Goal: Transaction & Acquisition: Purchase product/service

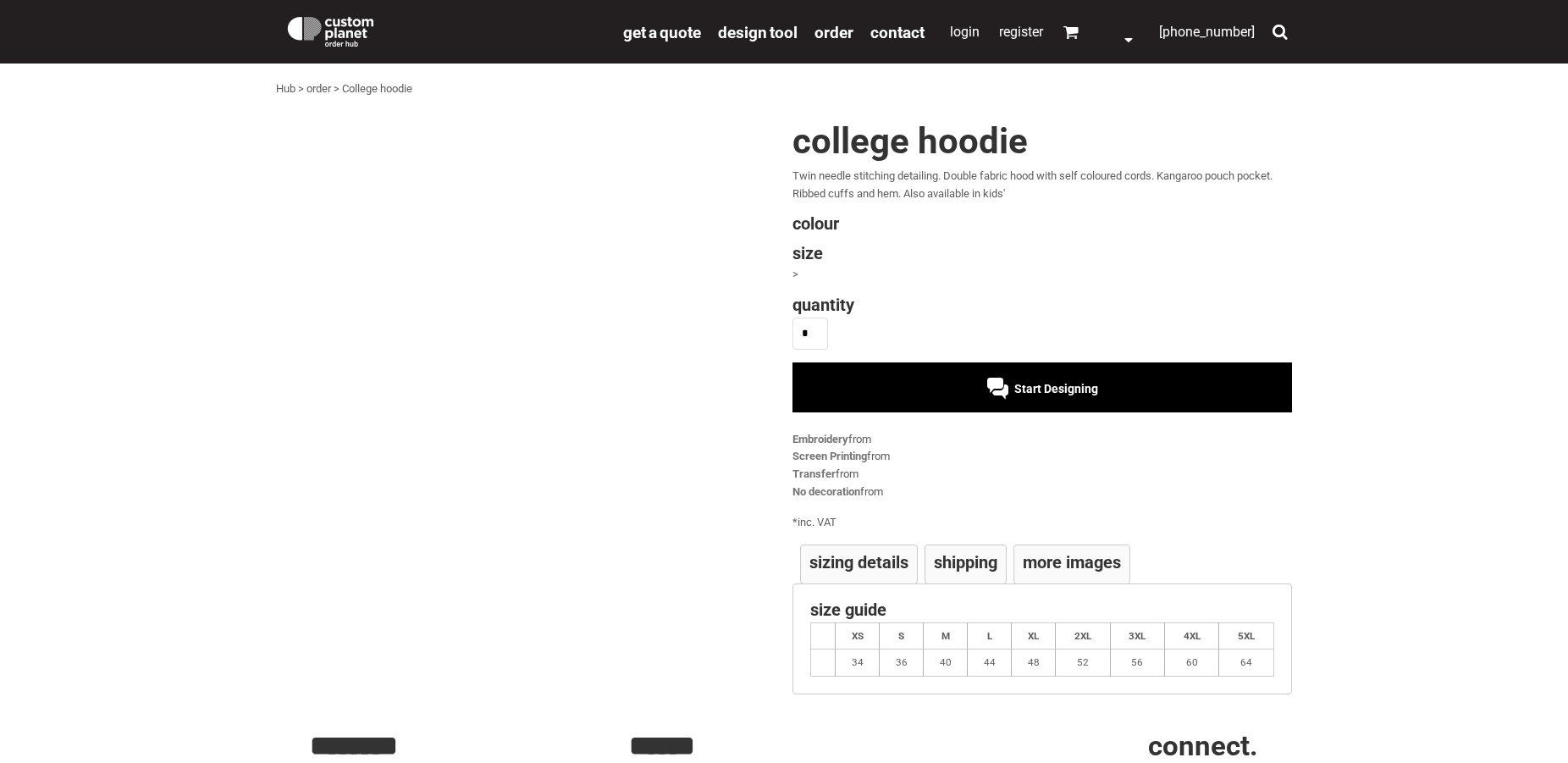
click at [1081, 632] on th "2XL" at bounding box center [1083, 636] width 54 height 27
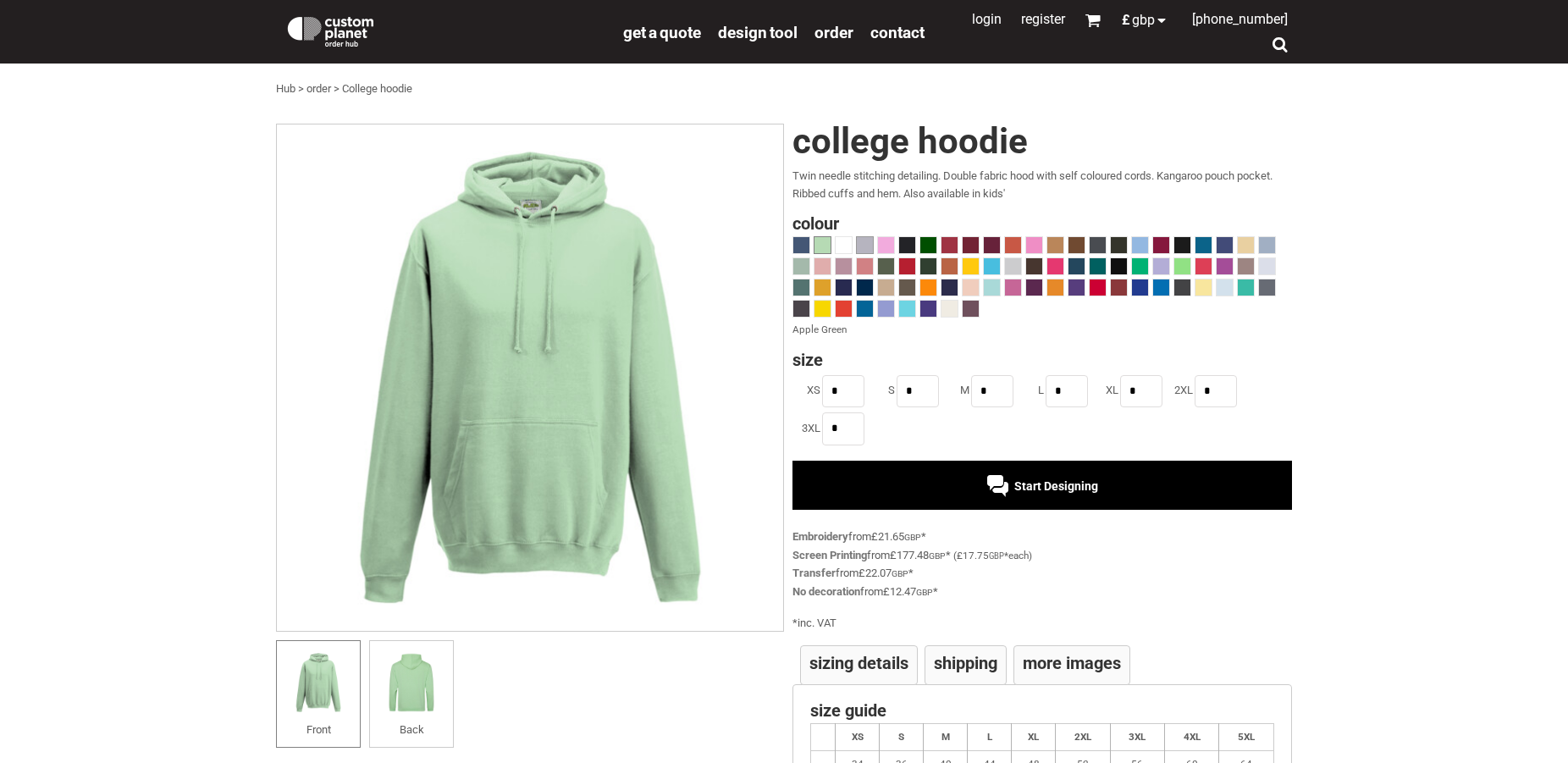
click at [867, 244] on span at bounding box center [865, 244] width 16 height 16
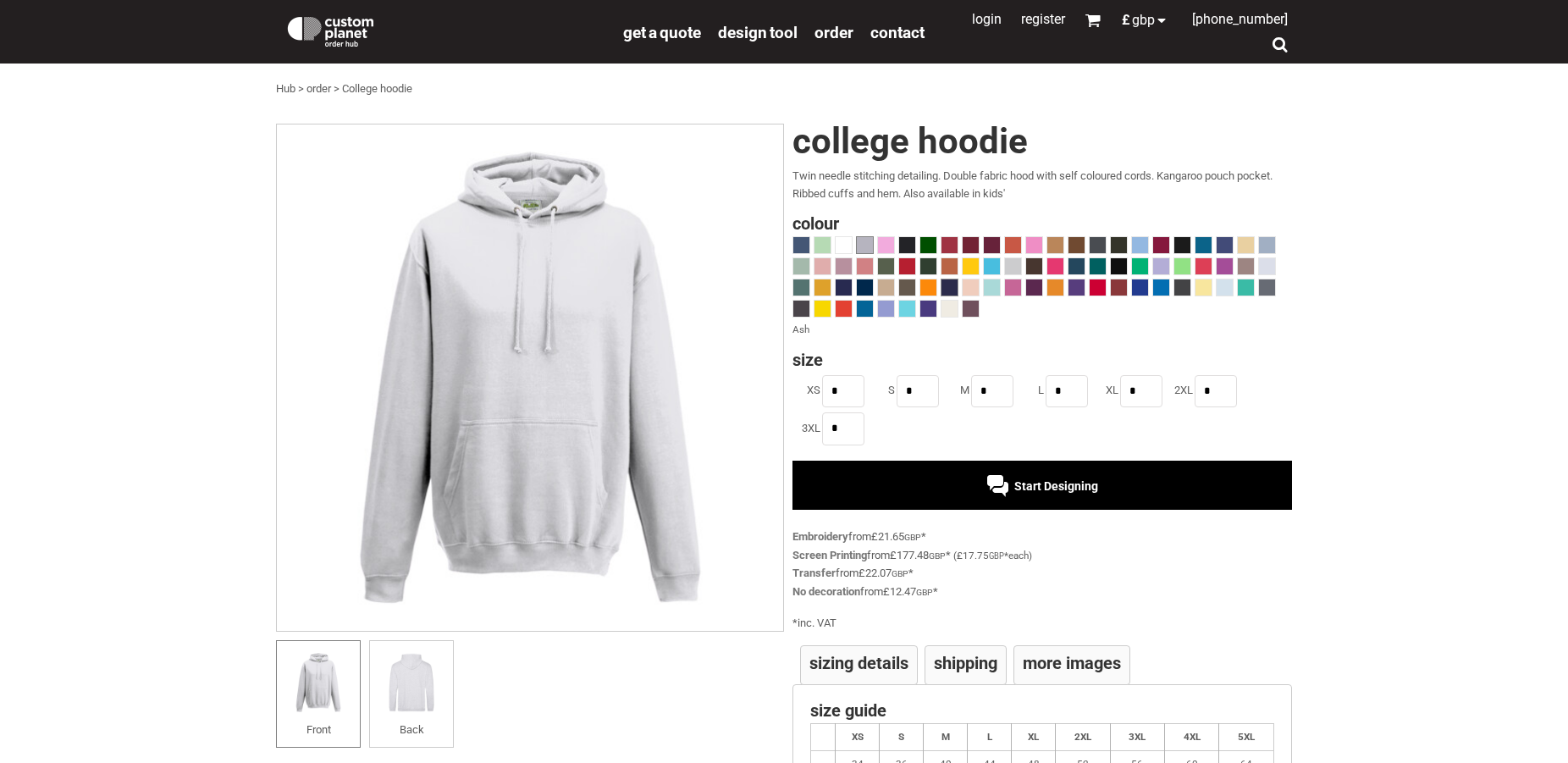
click at [949, 283] on span at bounding box center [949, 287] width 16 height 16
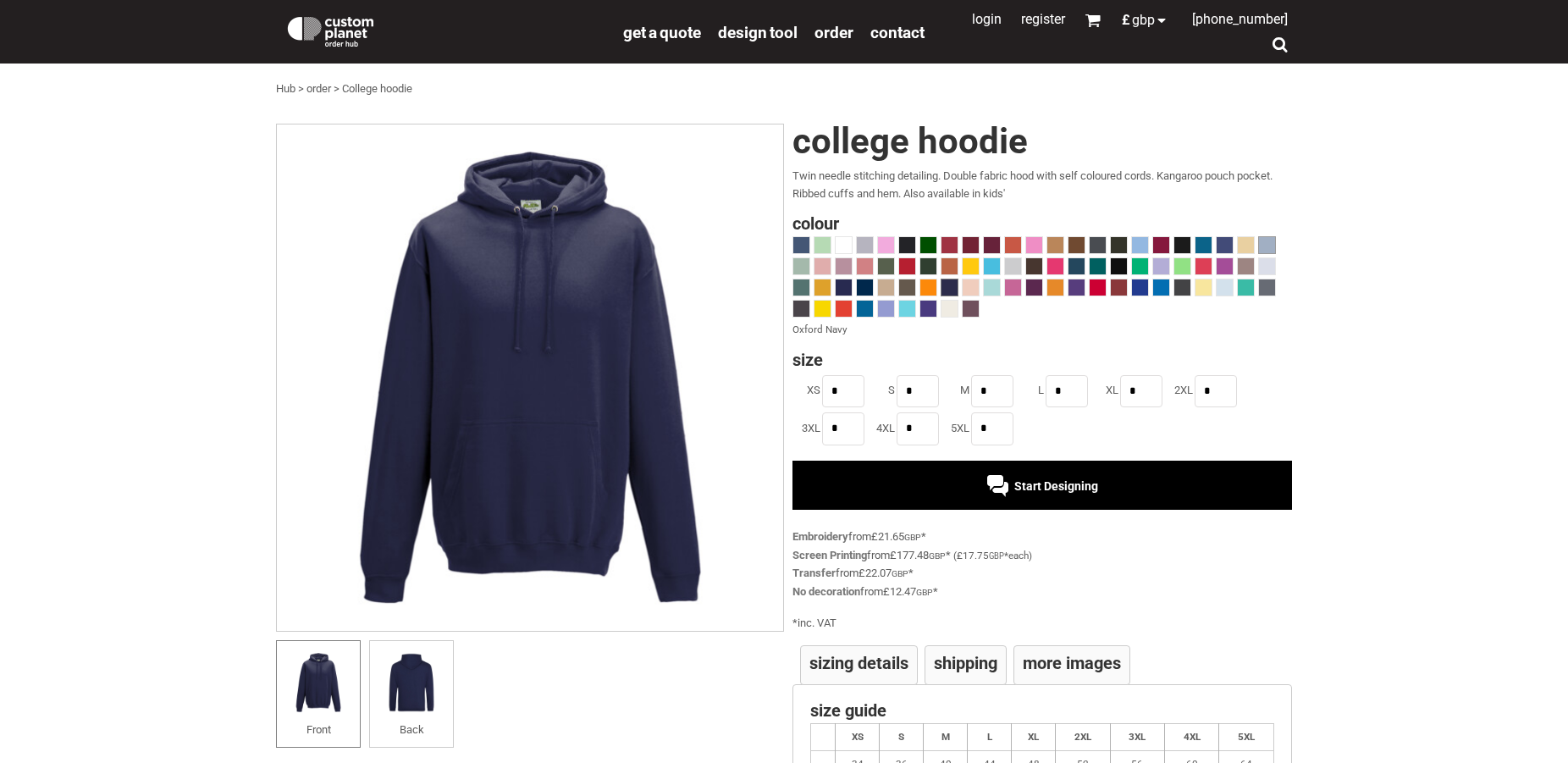
click at [1262, 250] on span at bounding box center [1267, 244] width 16 height 16
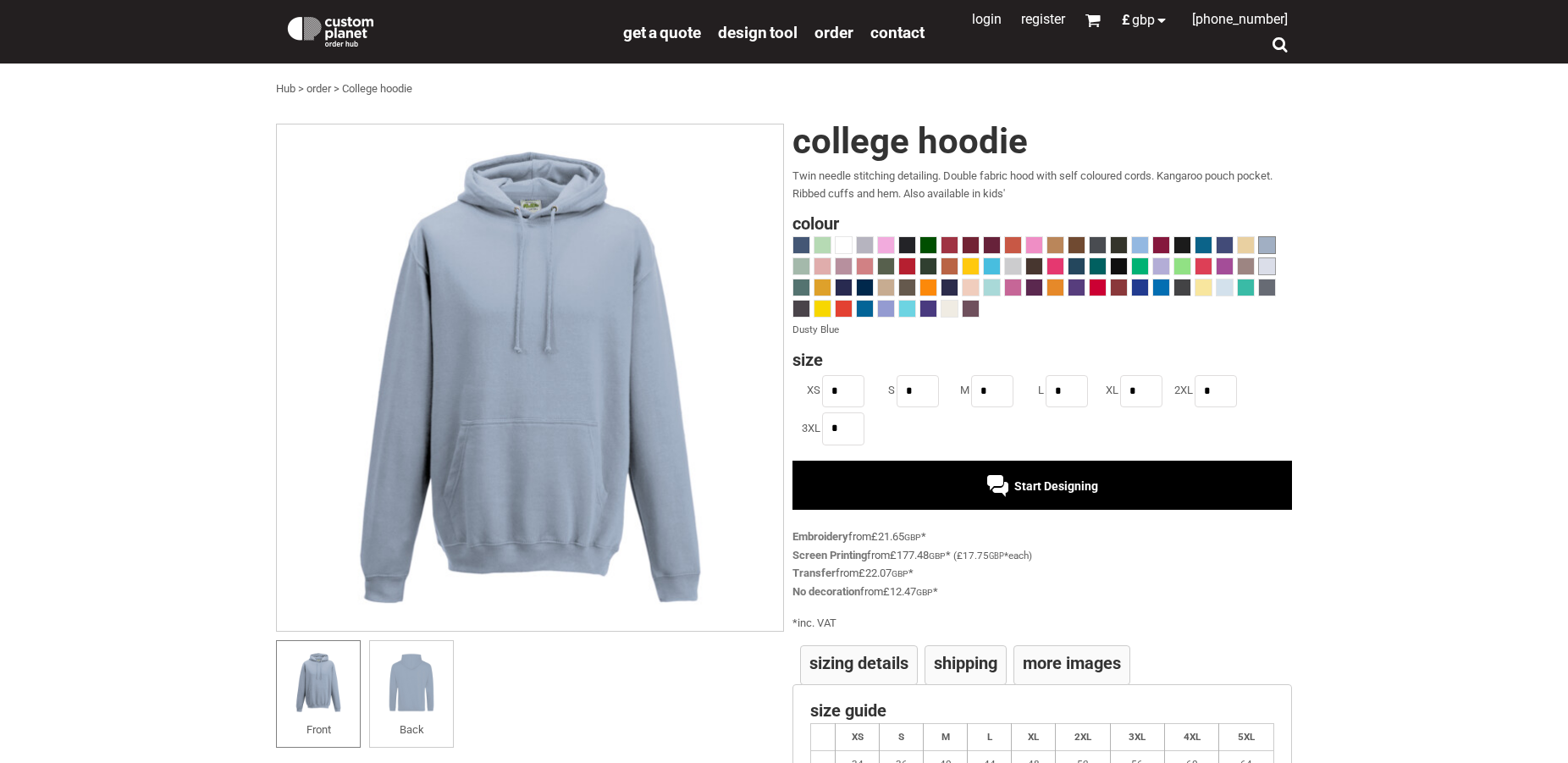
click at [1267, 266] on span at bounding box center [1267, 266] width 16 height 16
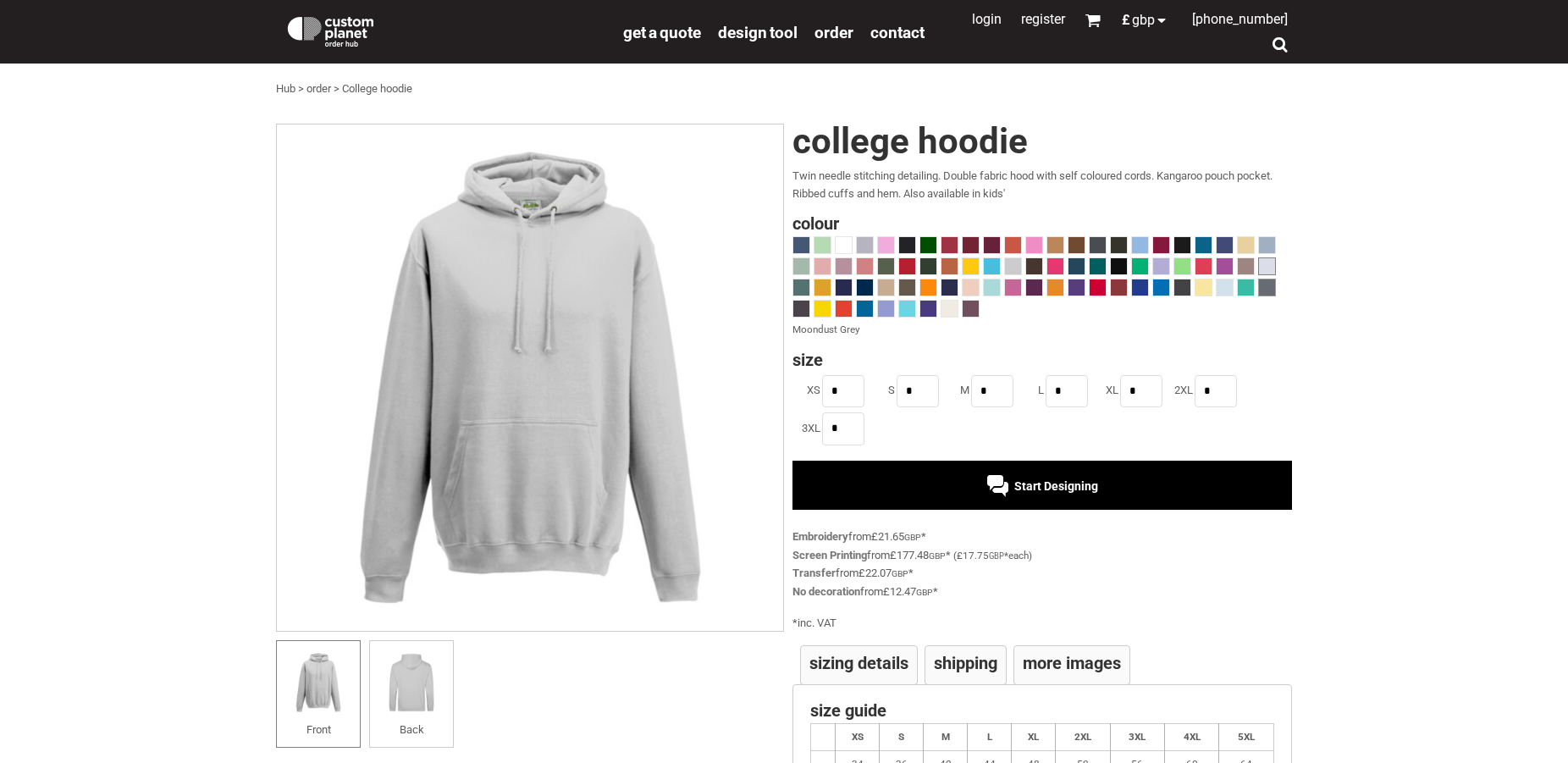
click at [1268, 289] on span at bounding box center [1267, 287] width 16 height 16
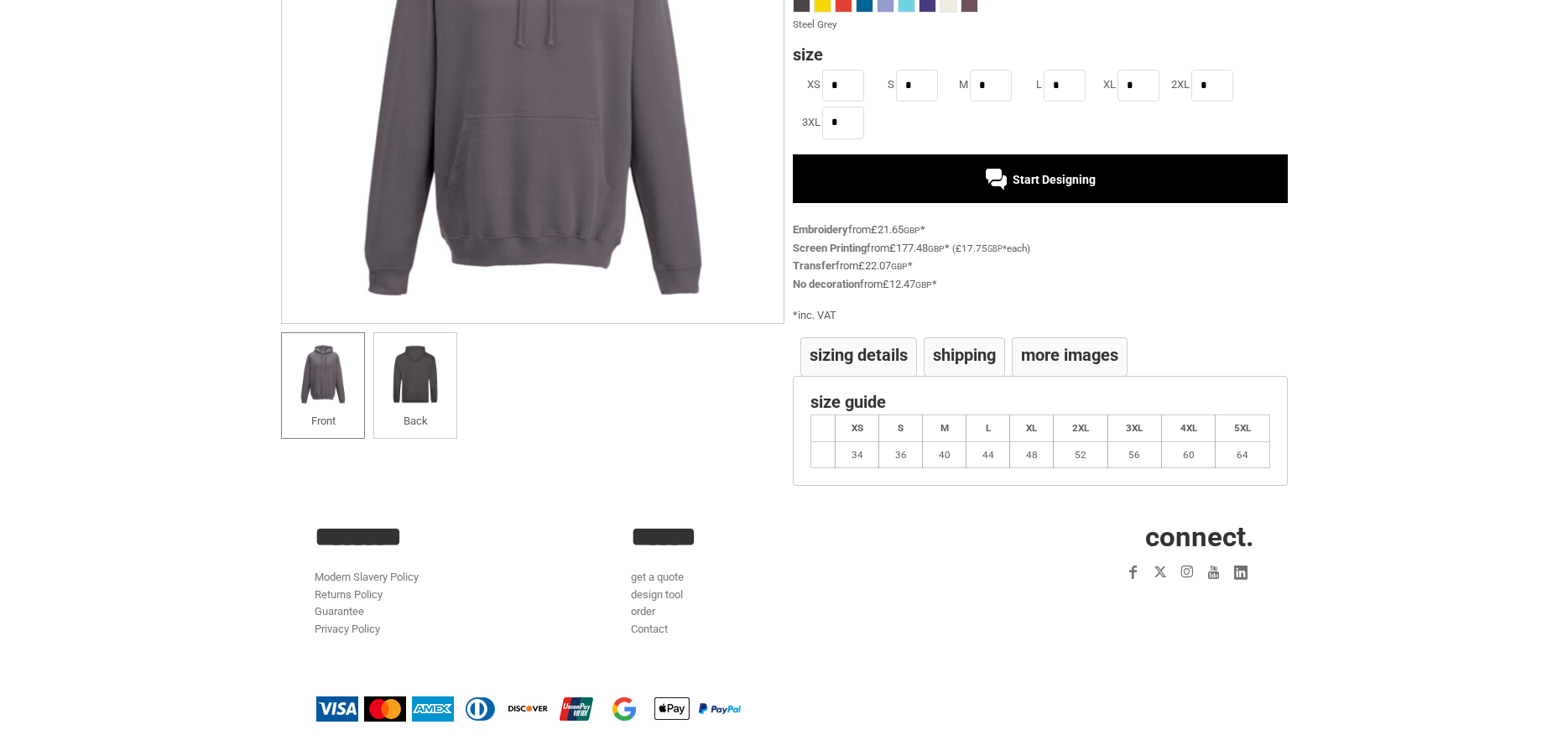
scroll to position [131, 0]
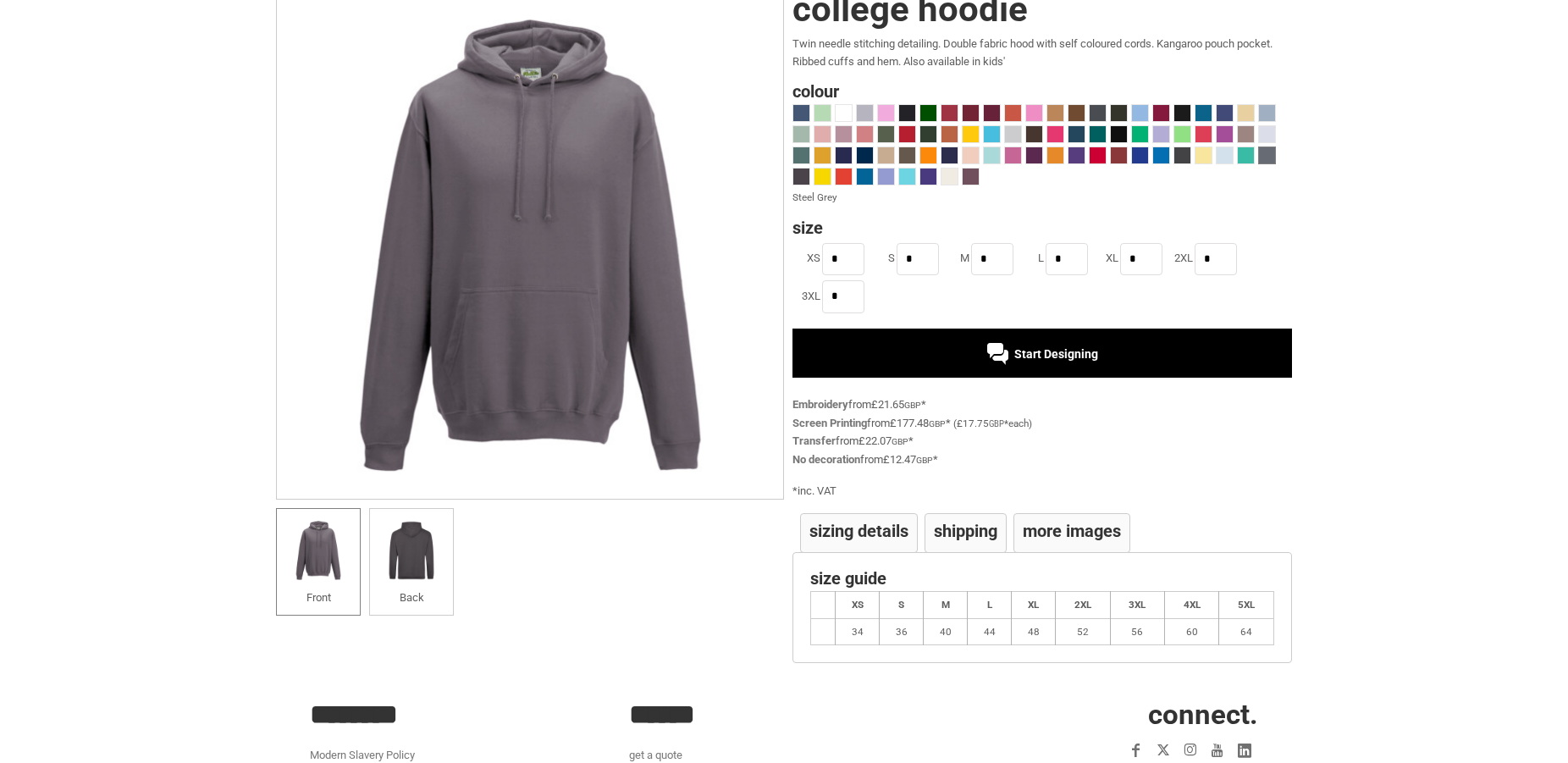
click at [1264, 162] on span at bounding box center [1267, 155] width 16 height 16
click at [1074, 354] on span "Start Designing" at bounding box center [1056, 354] width 84 height 14
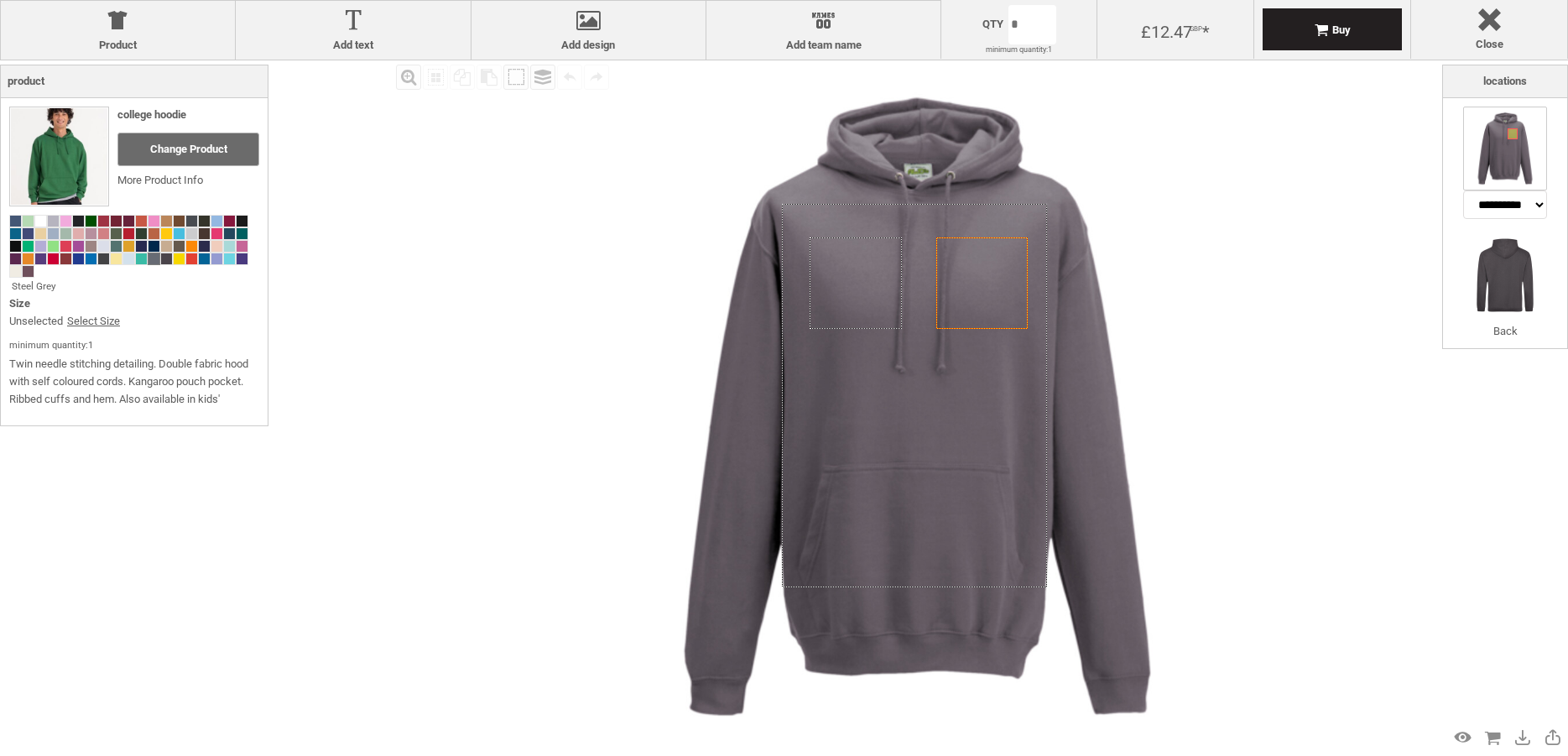
click at [863, 281] on icon "Created with [PERSON_NAME] 2.1.2" at bounding box center [855, 283] width 92 height 92
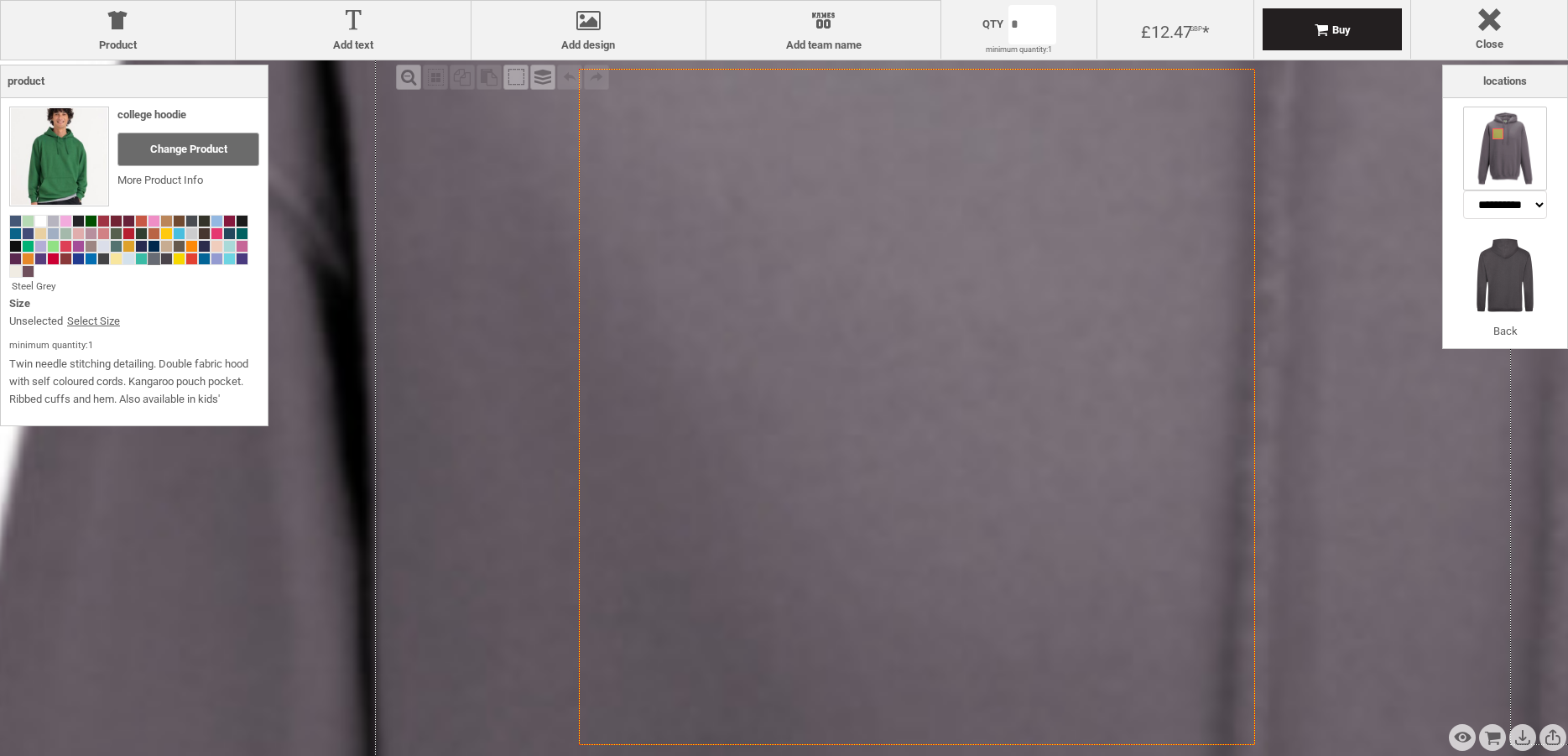
select select "*******"
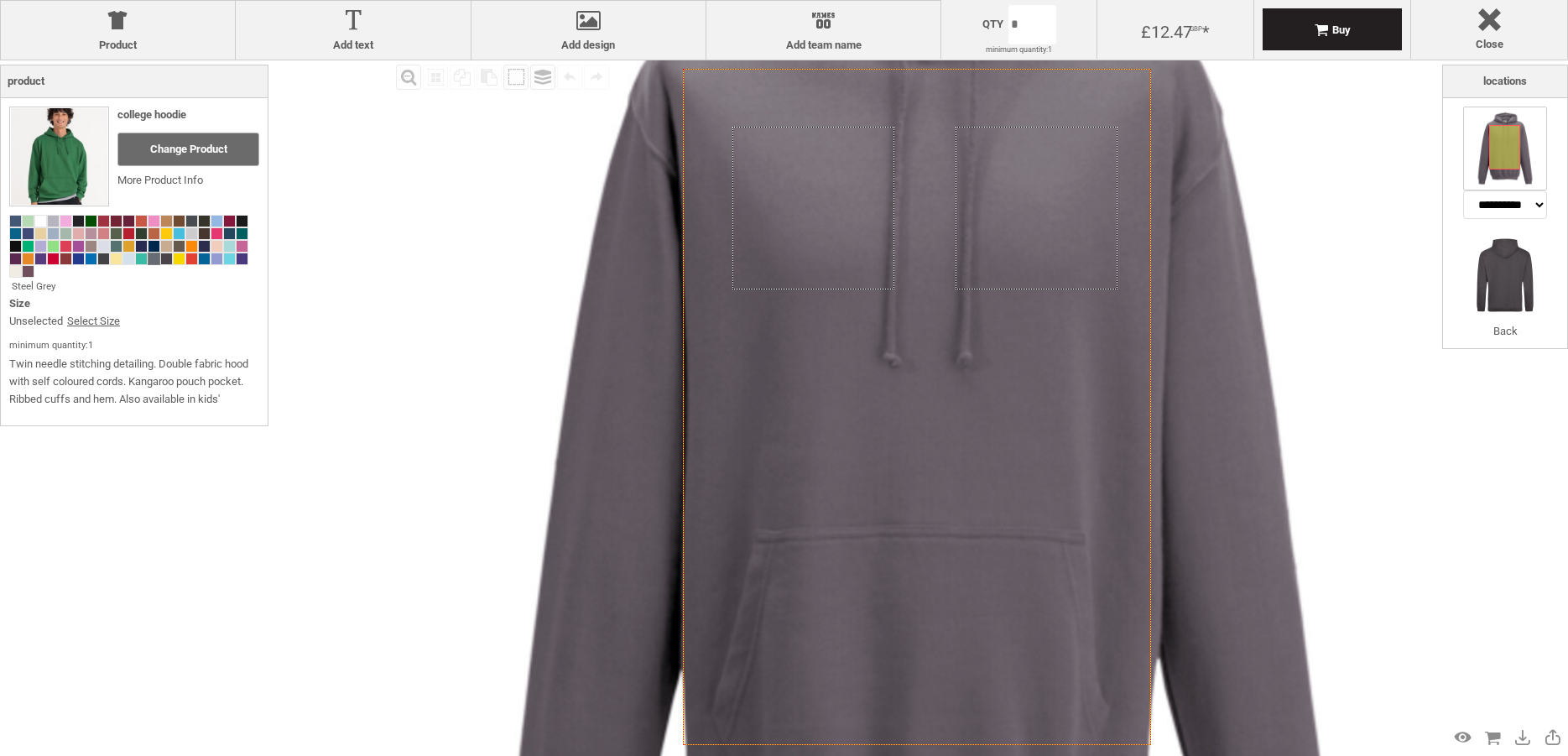
click at [938, 543] on icon "Created with [PERSON_NAME] 2.1.2" at bounding box center [916, 407] width 468 height 676
click at [1506, 267] on img at bounding box center [1505, 275] width 84 height 84
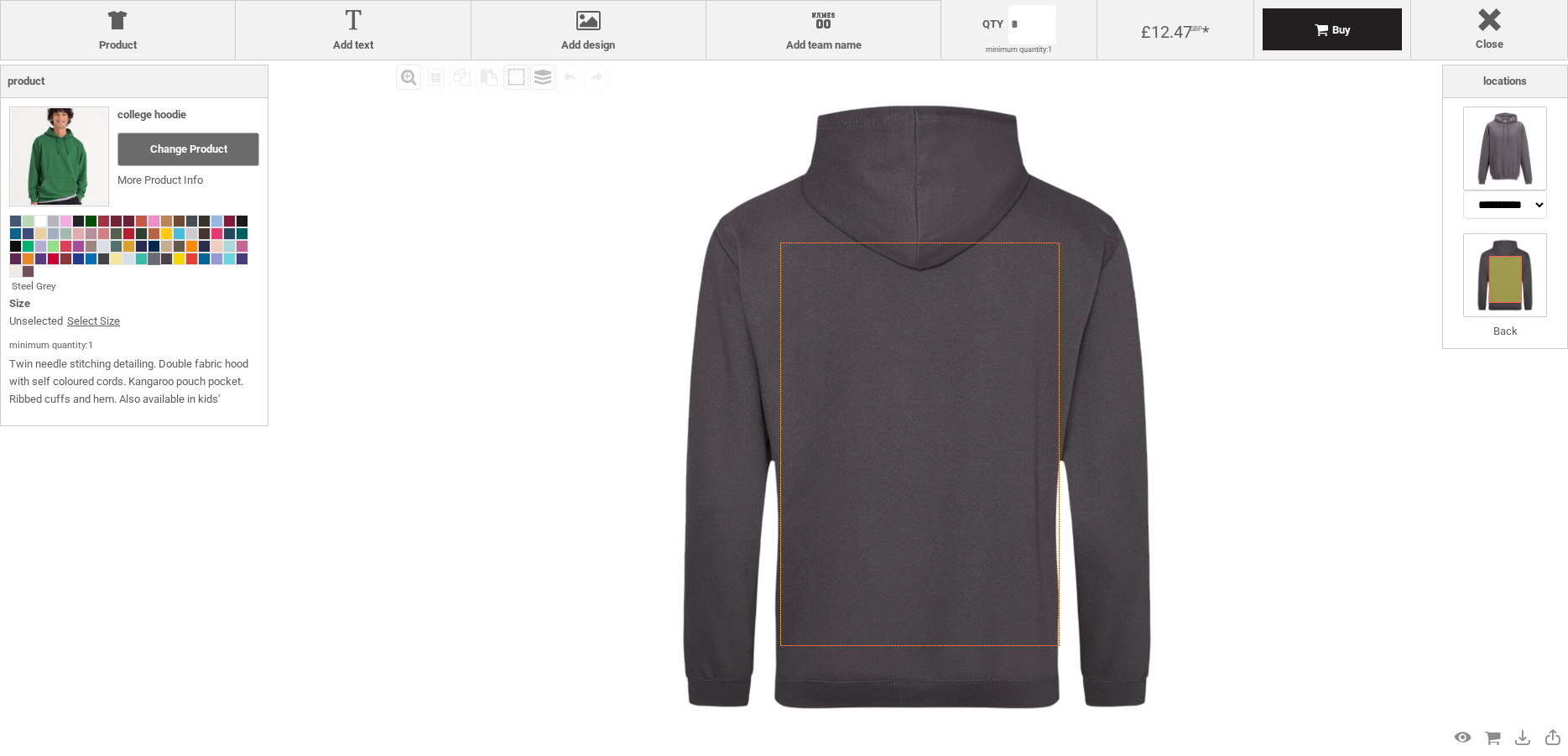
click at [1485, 169] on img at bounding box center [1505, 149] width 84 height 84
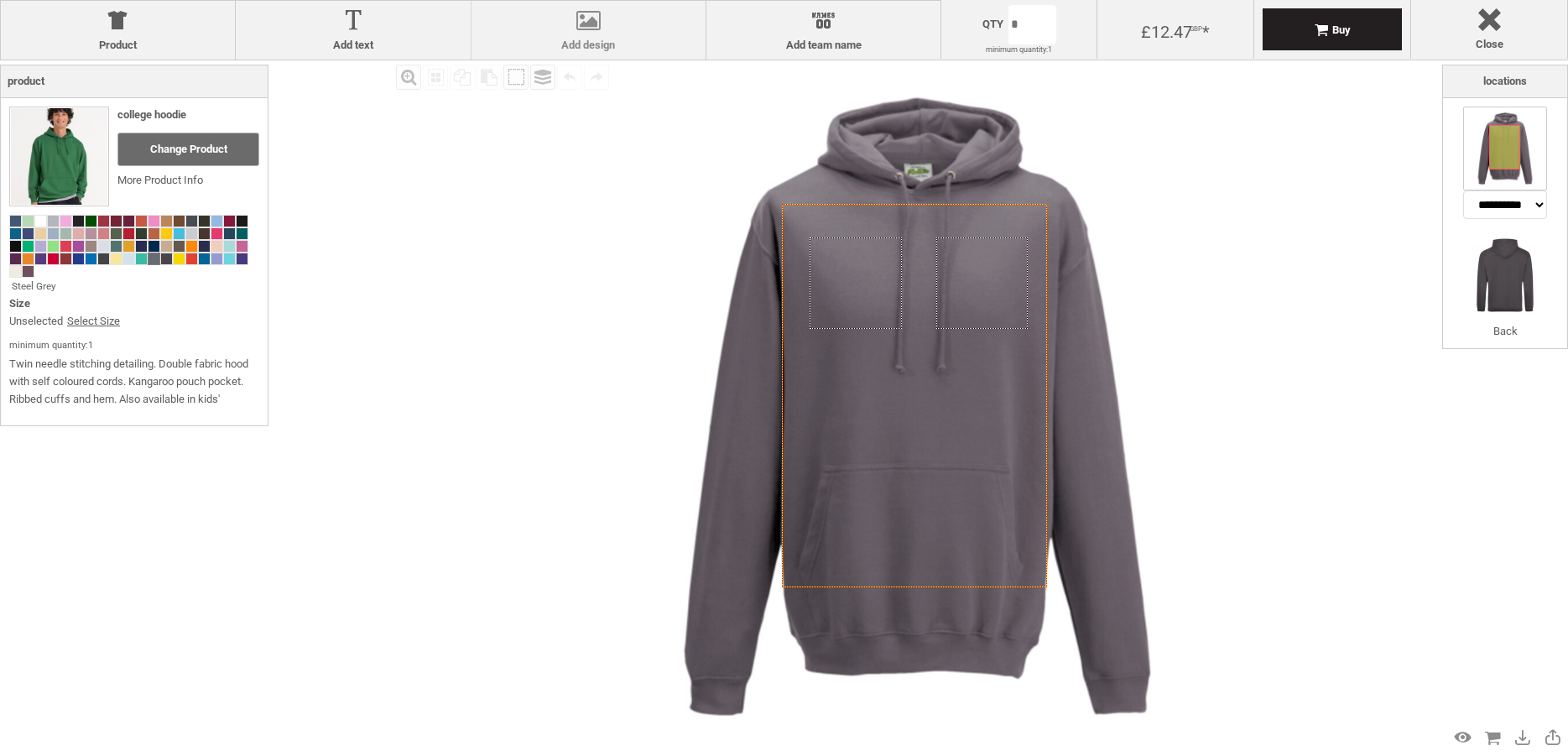
click at [631, 37] on div at bounding box center [589, 24] width 217 height 29
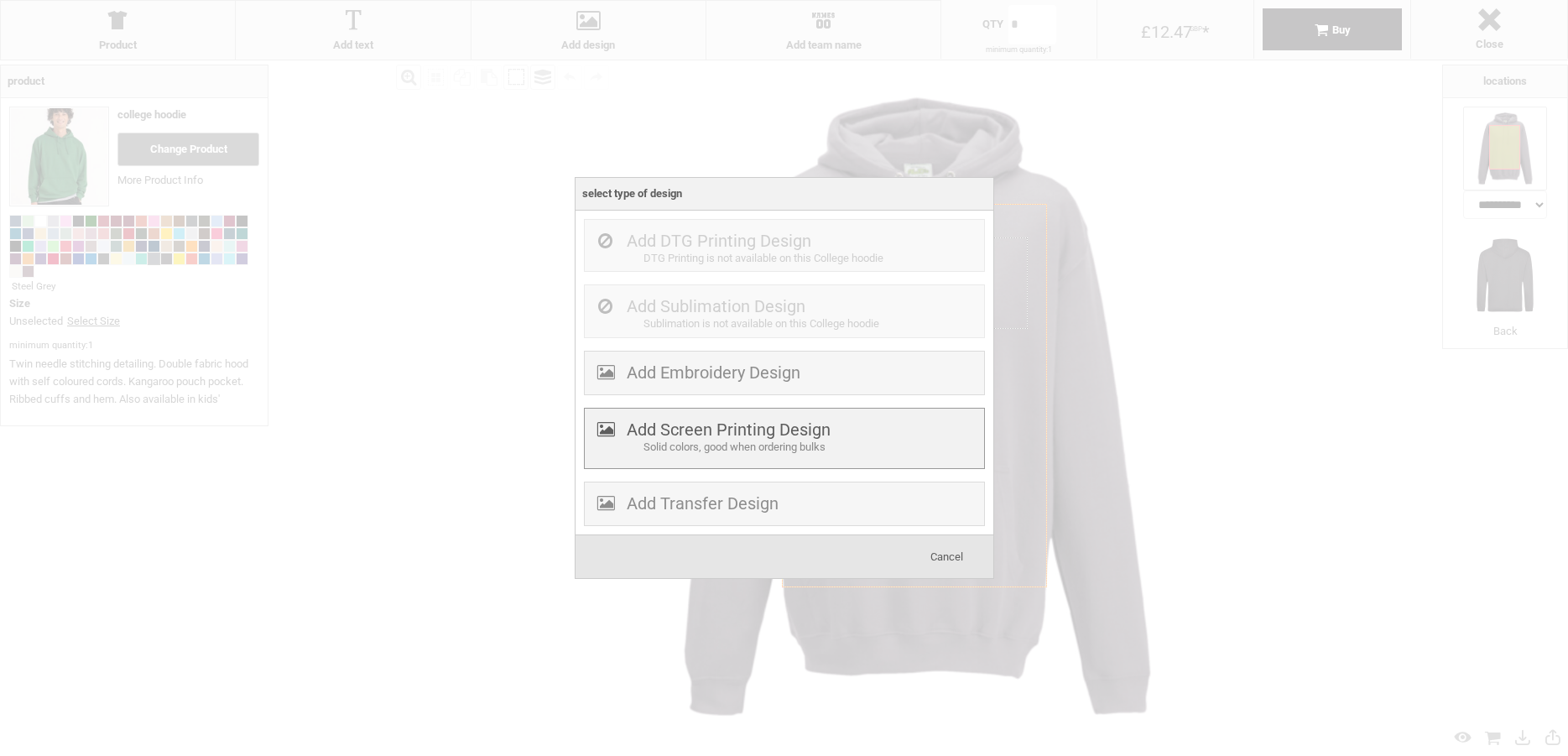
click at [832, 432] on div "Add Screen Printing Design Solid colors, good when ordering bulks" at bounding box center [784, 439] width 401 height 62
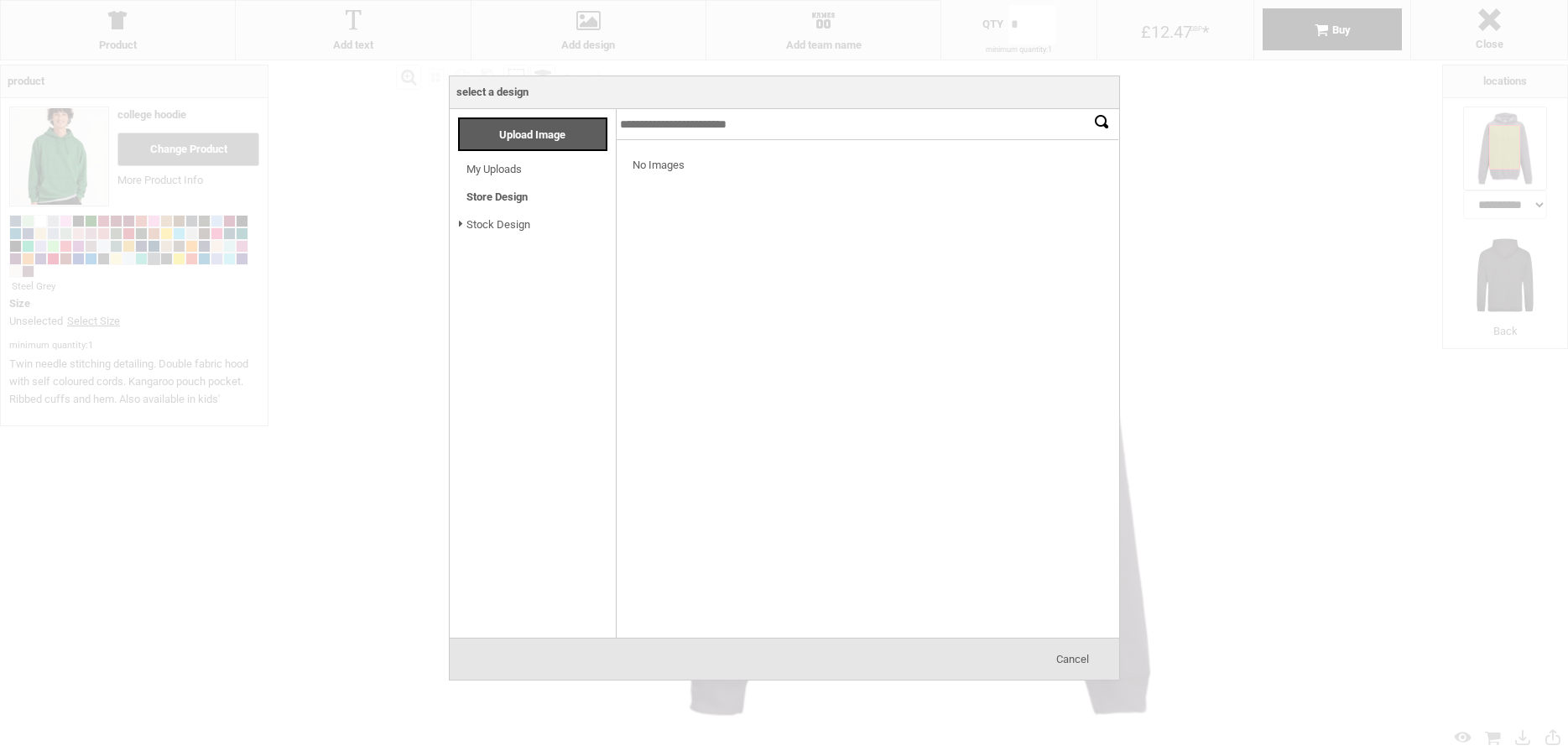
click at [462, 226] on span at bounding box center [461, 225] width 11 height 19
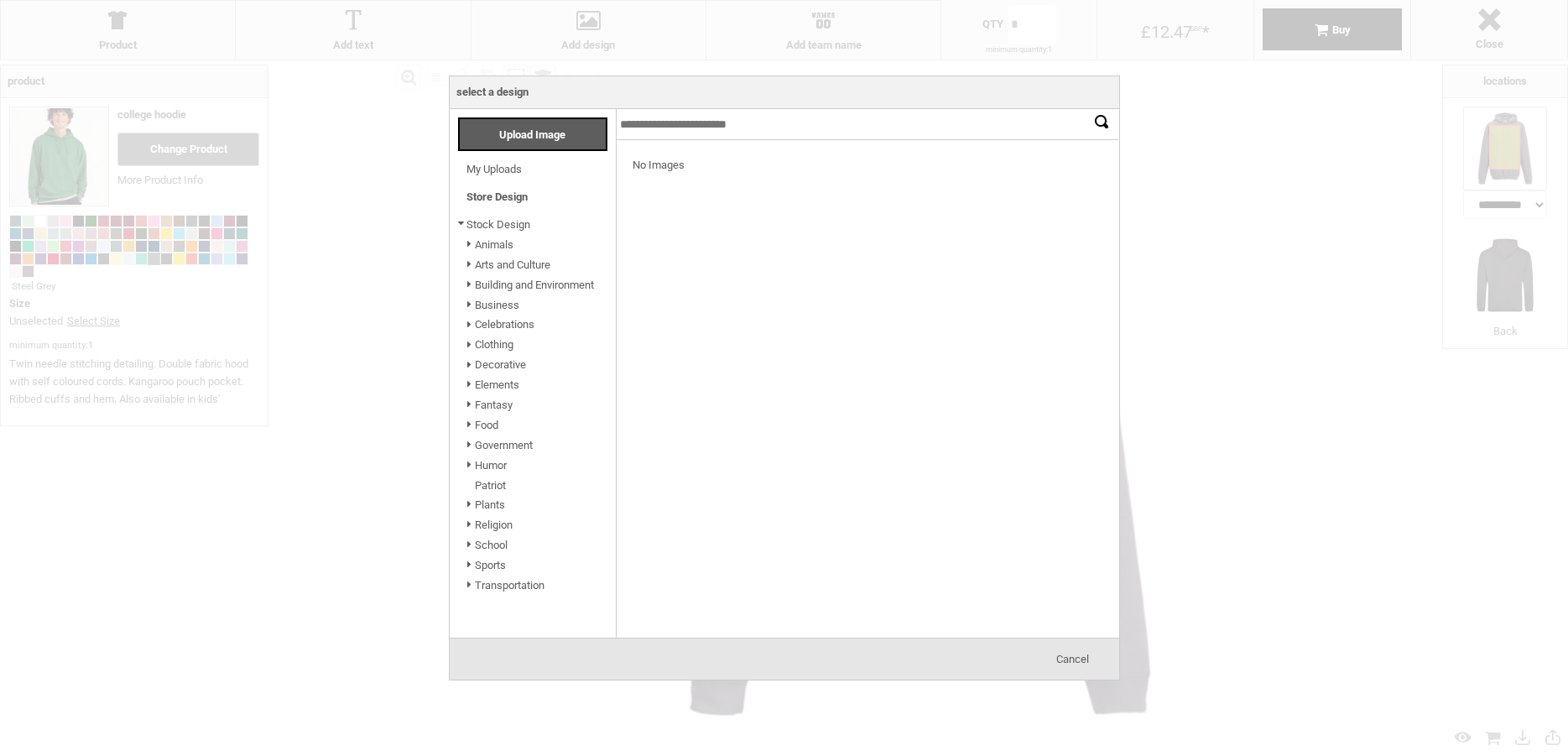
click at [468, 249] on span at bounding box center [469, 245] width 11 height 19
click at [488, 271] on link "[DEMOGRAPHIC_DATA]" at bounding box center [539, 264] width 112 height 13
click at [506, 285] on link "Camels" at bounding box center [509, 284] width 36 height 13
click at [689, 220] on div at bounding box center [700, 192] width 82 height 84
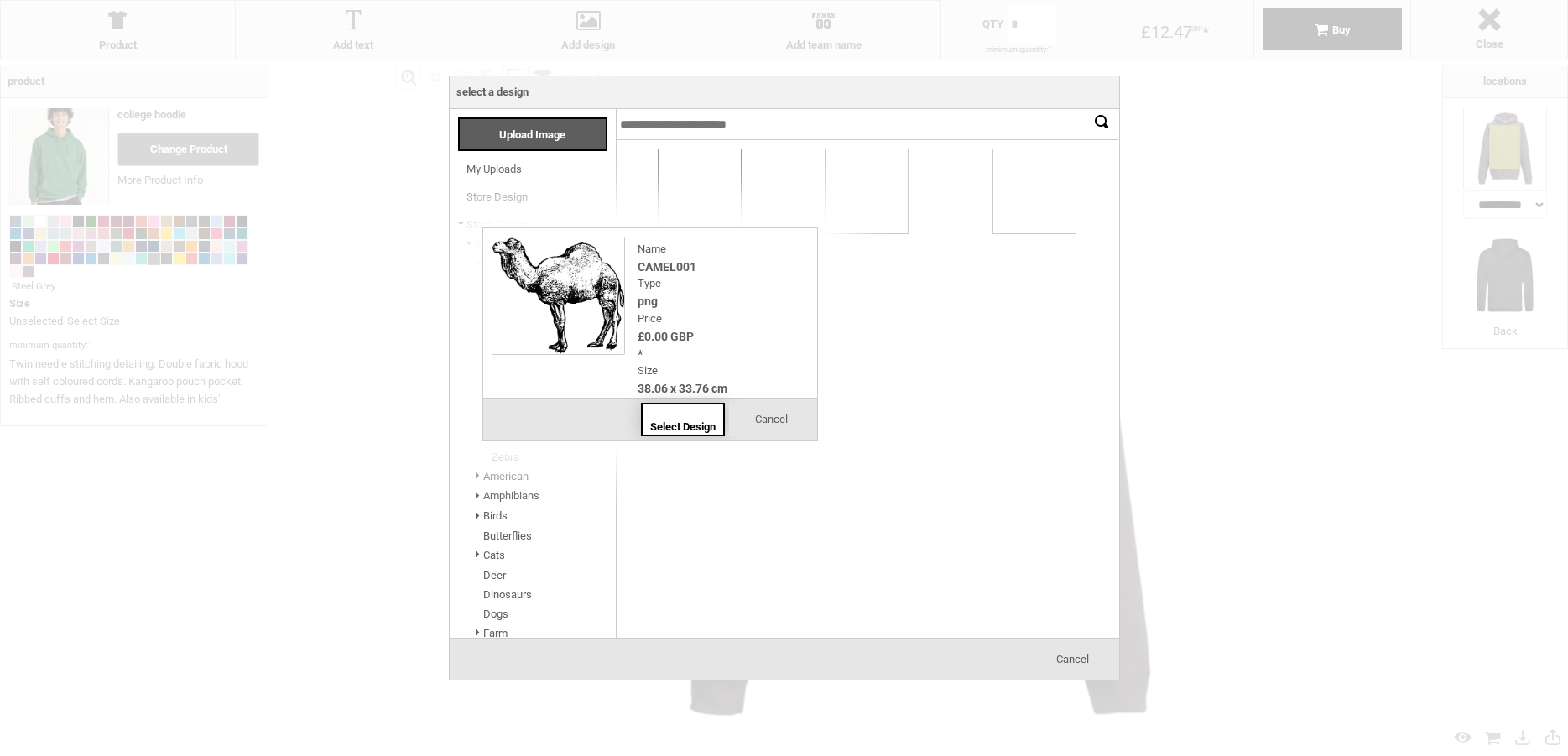
click at [687, 421] on span "Select Design" at bounding box center [683, 426] width 66 height 13
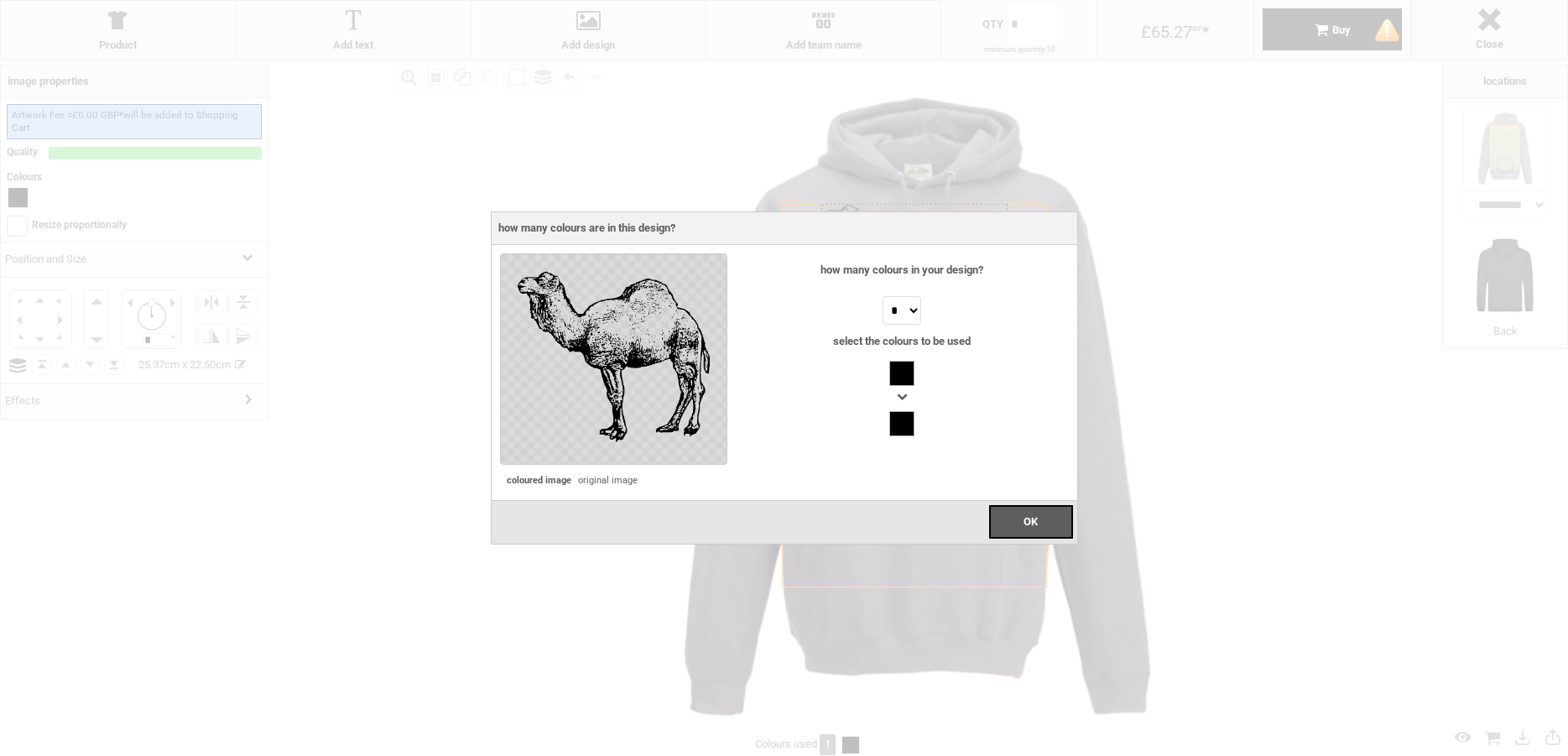
click at [906, 402] on div at bounding box center [902, 399] width 25 height 25
click at [1034, 518] on span "OK" at bounding box center [1030, 521] width 14 height 13
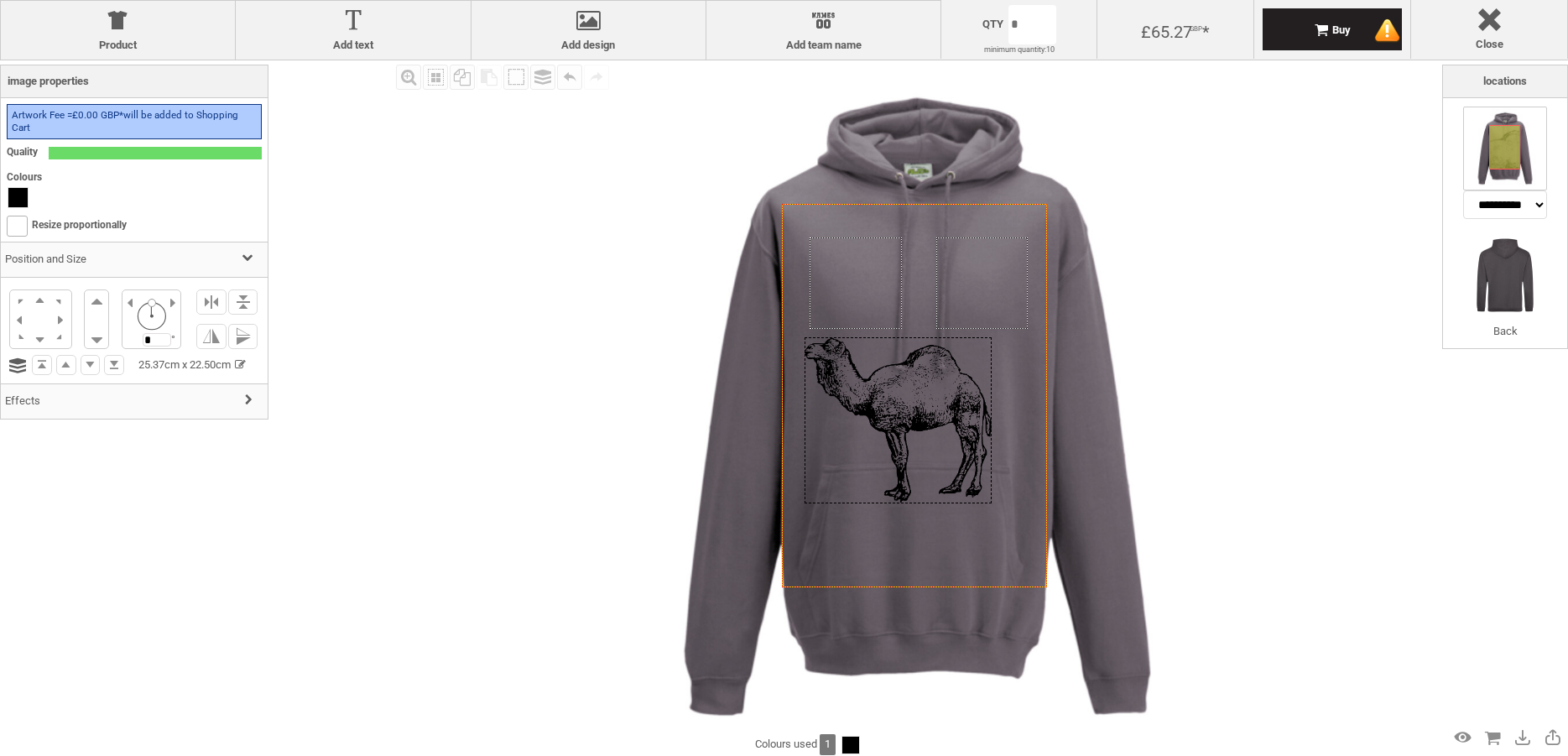
drag, startPoint x: 936, startPoint y: 272, endPoint x: 919, endPoint y: 405, distance: 134.1
click at [919, 405] on div at bounding box center [898, 420] width 187 height 167
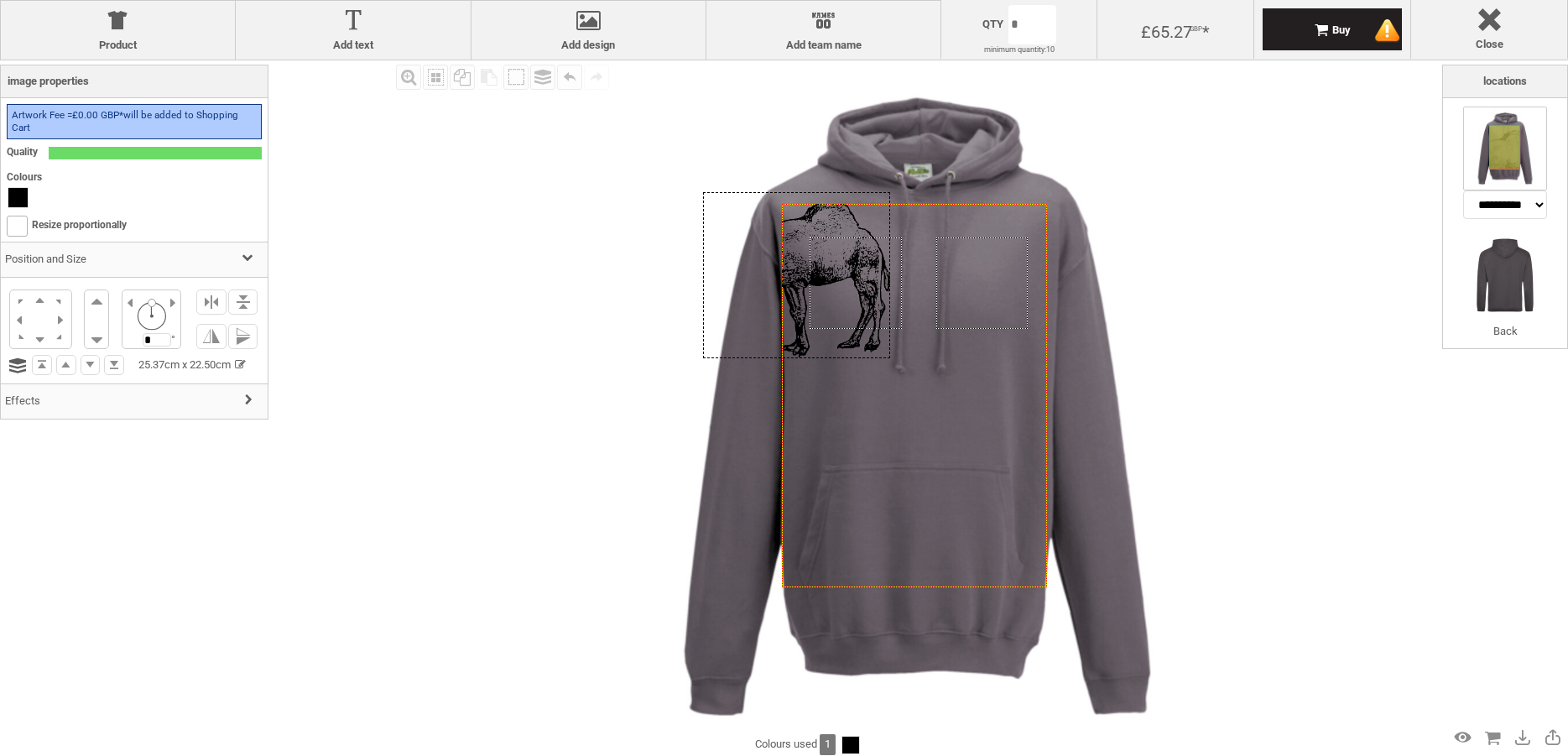
drag, startPoint x: 890, startPoint y: 395, endPoint x: 807, endPoint y: 293, distance: 131.5
click at [807, 293] on div at bounding box center [796, 275] width 187 height 167
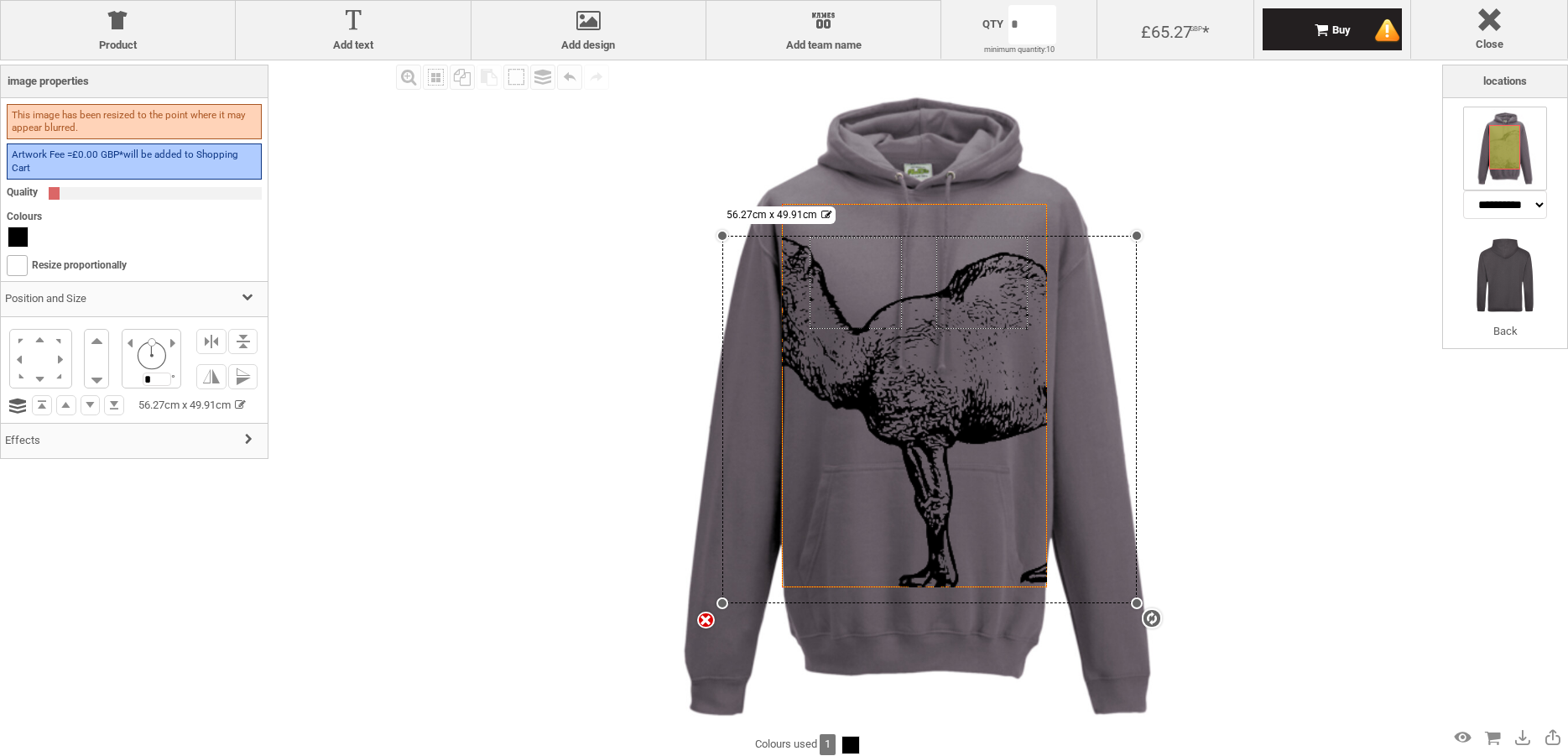
drag, startPoint x: 909, startPoint y: 404, endPoint x: 1128, endPoint y: 595, distance: 290.6
click at [1128, 603] on div "settings 56.27cm x 49.91cm" at bounding box center [929, 419] width 414 height 367
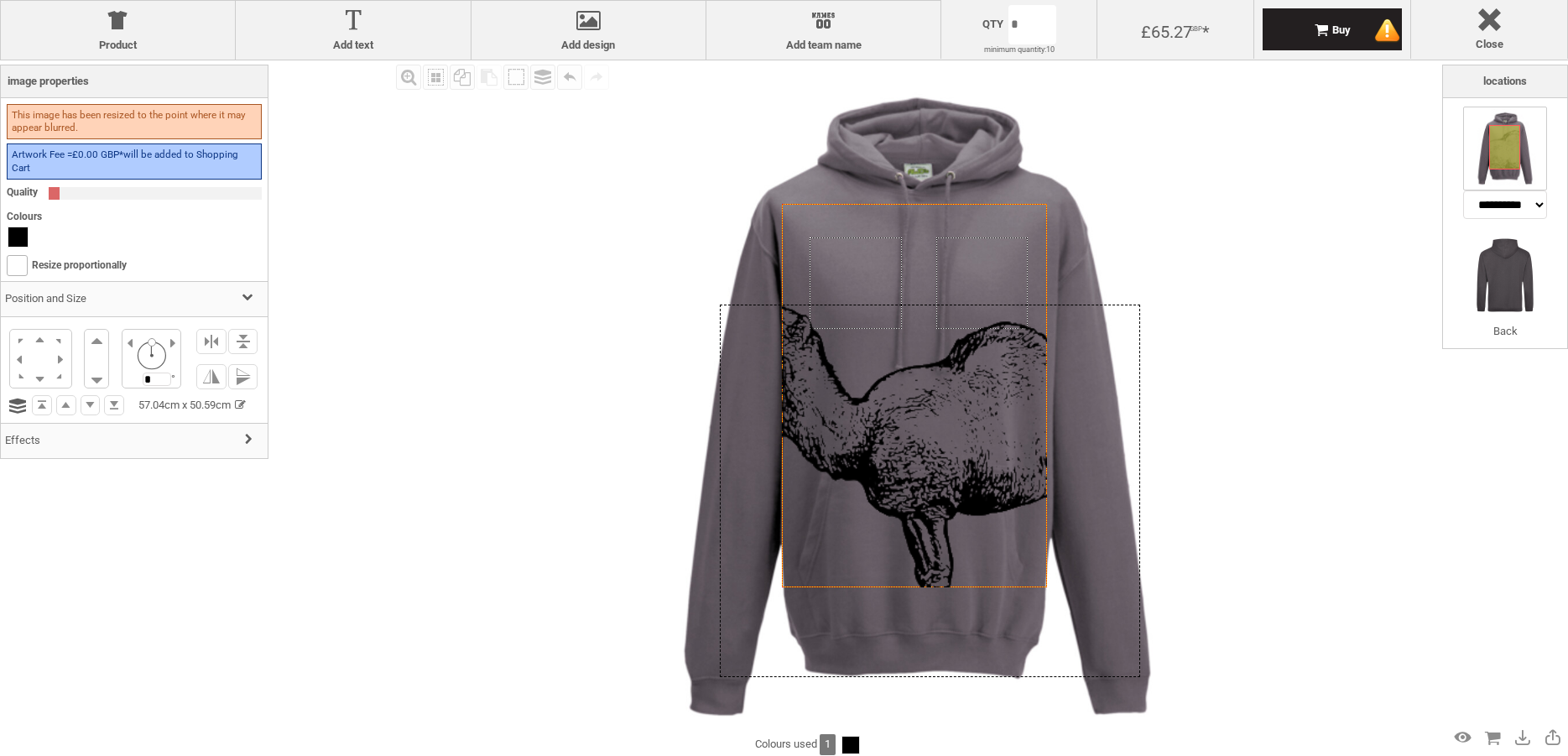
drag, startPoint x: 969, startPoint y: 391, endPoint x: 960, endPoint y: 457, distance: 66.6
click at [960, 457] on div at bounding box center [930, 490] width 420 height 373
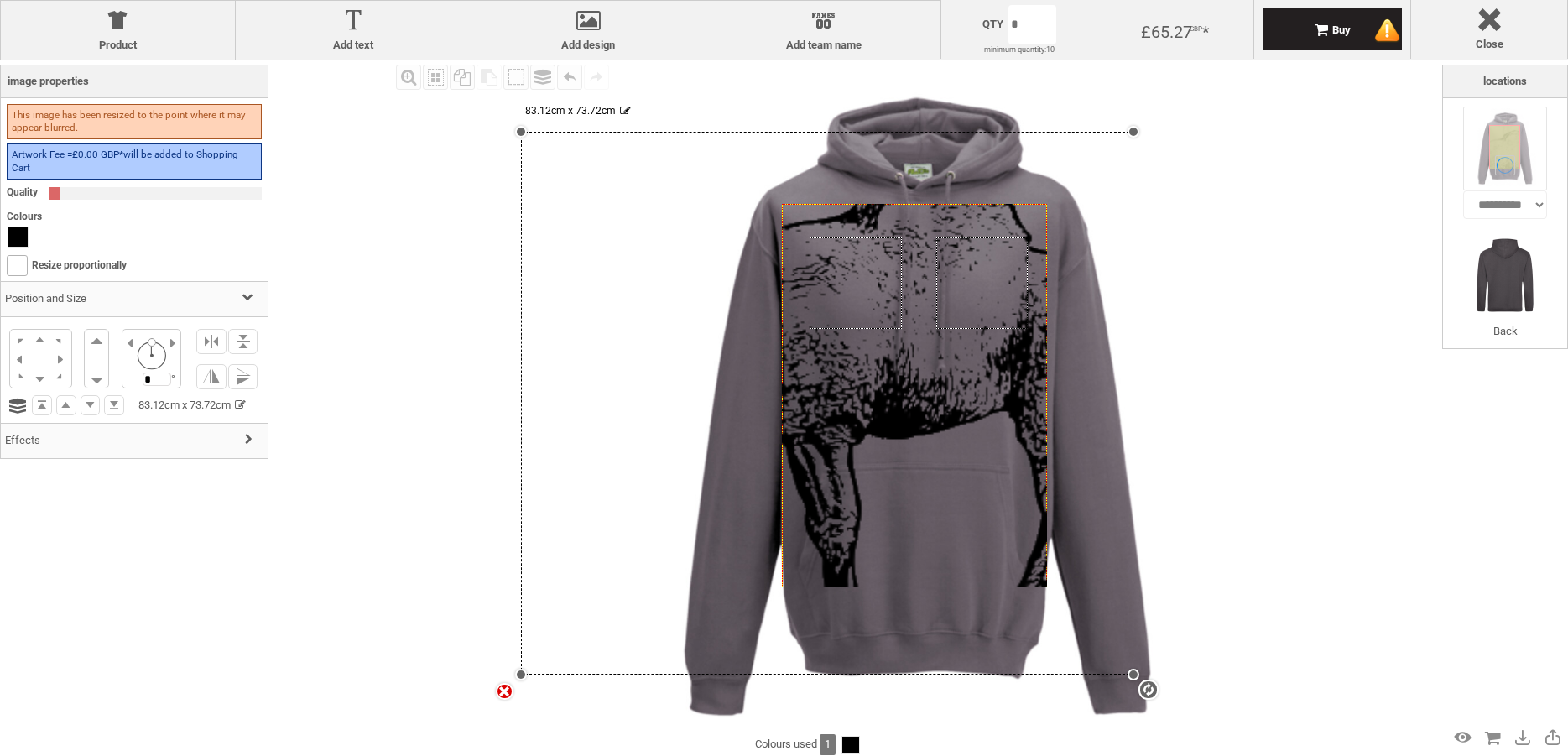
drag, startPoint x: 709, startPoint y: 302, endPoint x: 410, endPoint y: 124, distance: 348.0
click at [410, 124] on div "Fill Background Zoom in Zoom out Select All Copy All Selected Paste Off On Grou…" at bounding box center [916, 396] width 1050 height 672
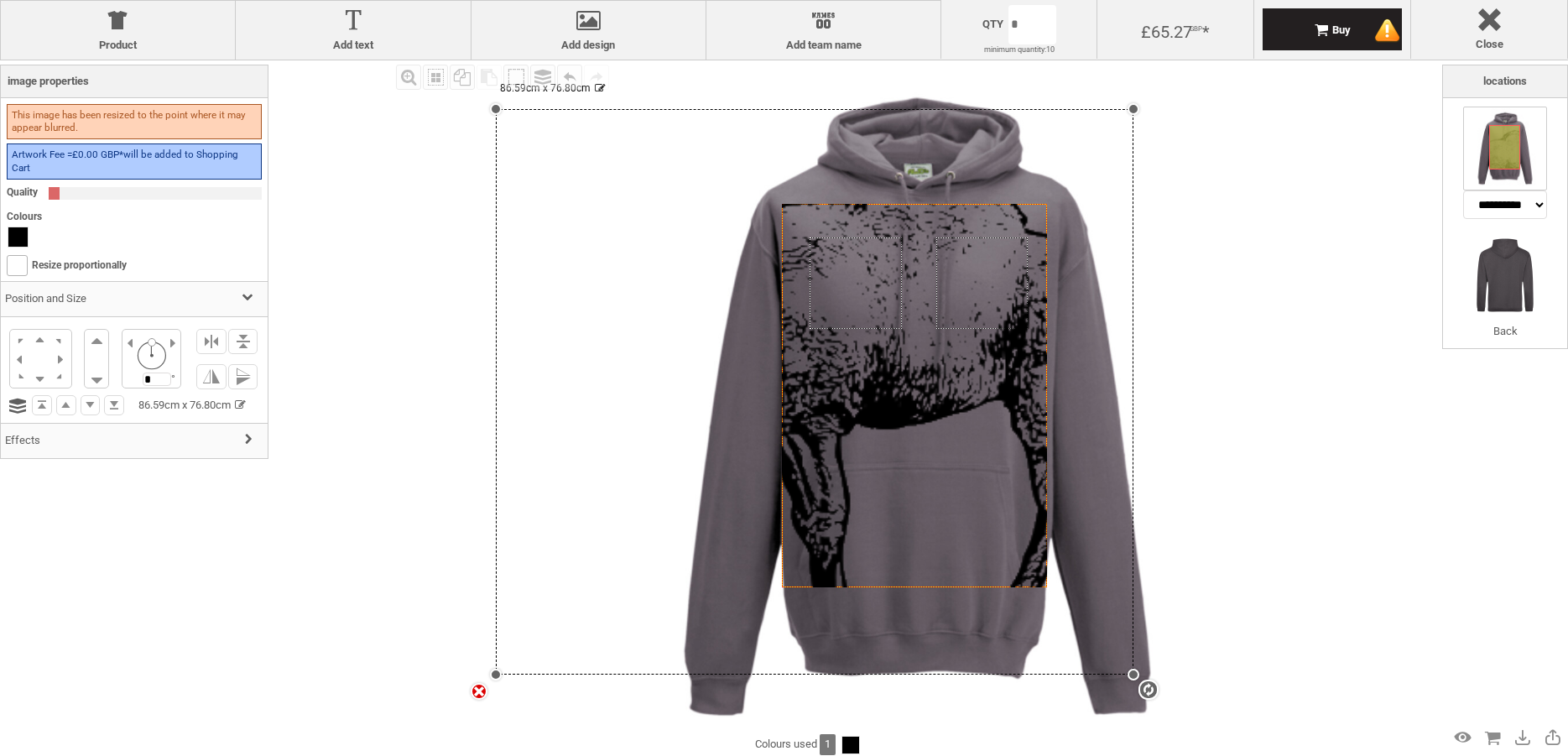
drag, startPoint x: 513, startPoint y: 129, endPoint x: 446, endPoint y: 109, distance: 69.9
click at [446, 109] on div "Fill Background Zoom in Zoom out Select All Copy All Selected Paste Off On Grou…" at bounding box center [916, 396] width 1050 height 672
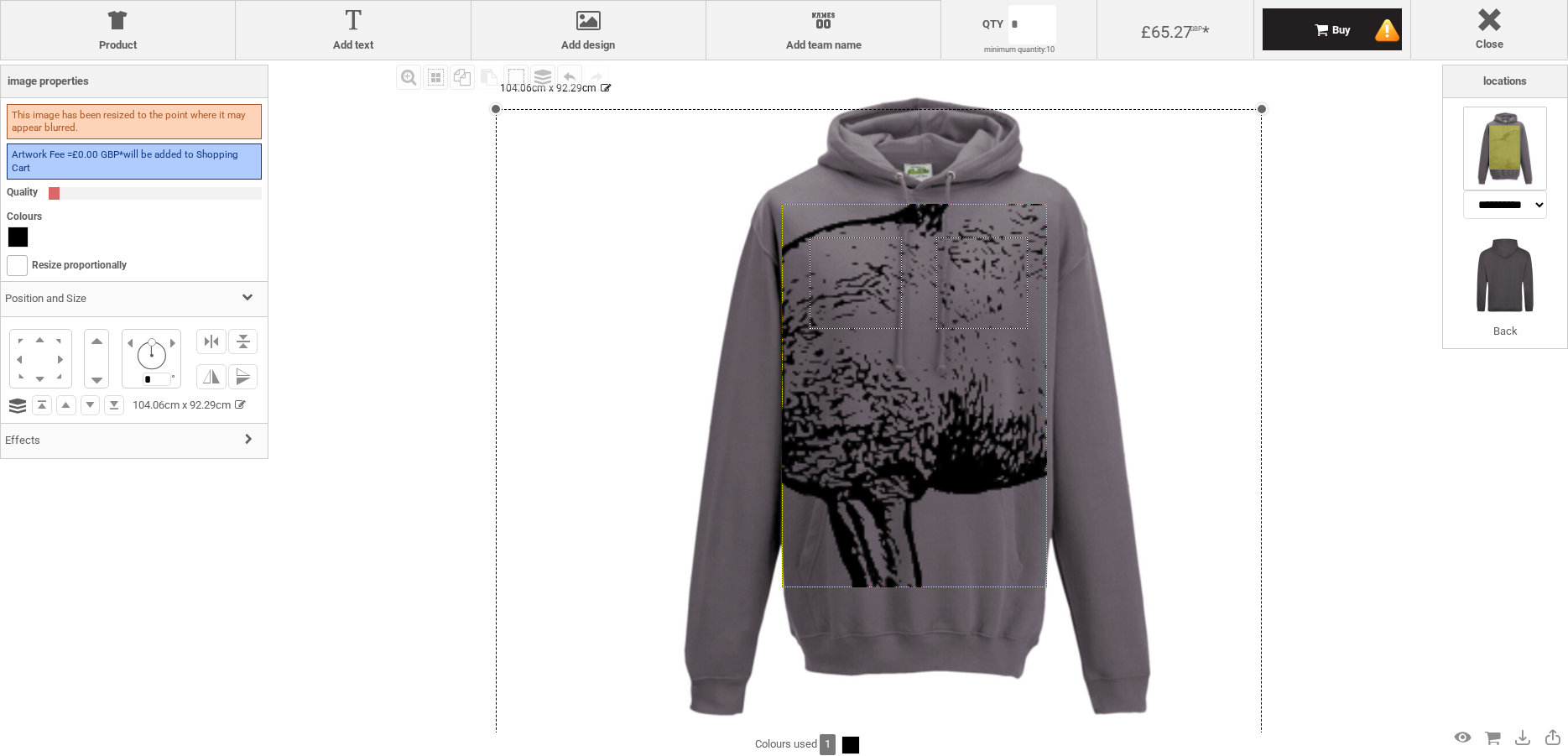
drag, startPoint x: 1132, startPoint y: 673, endPoint x: 1567, endPoint y: 789, distance: 450.2
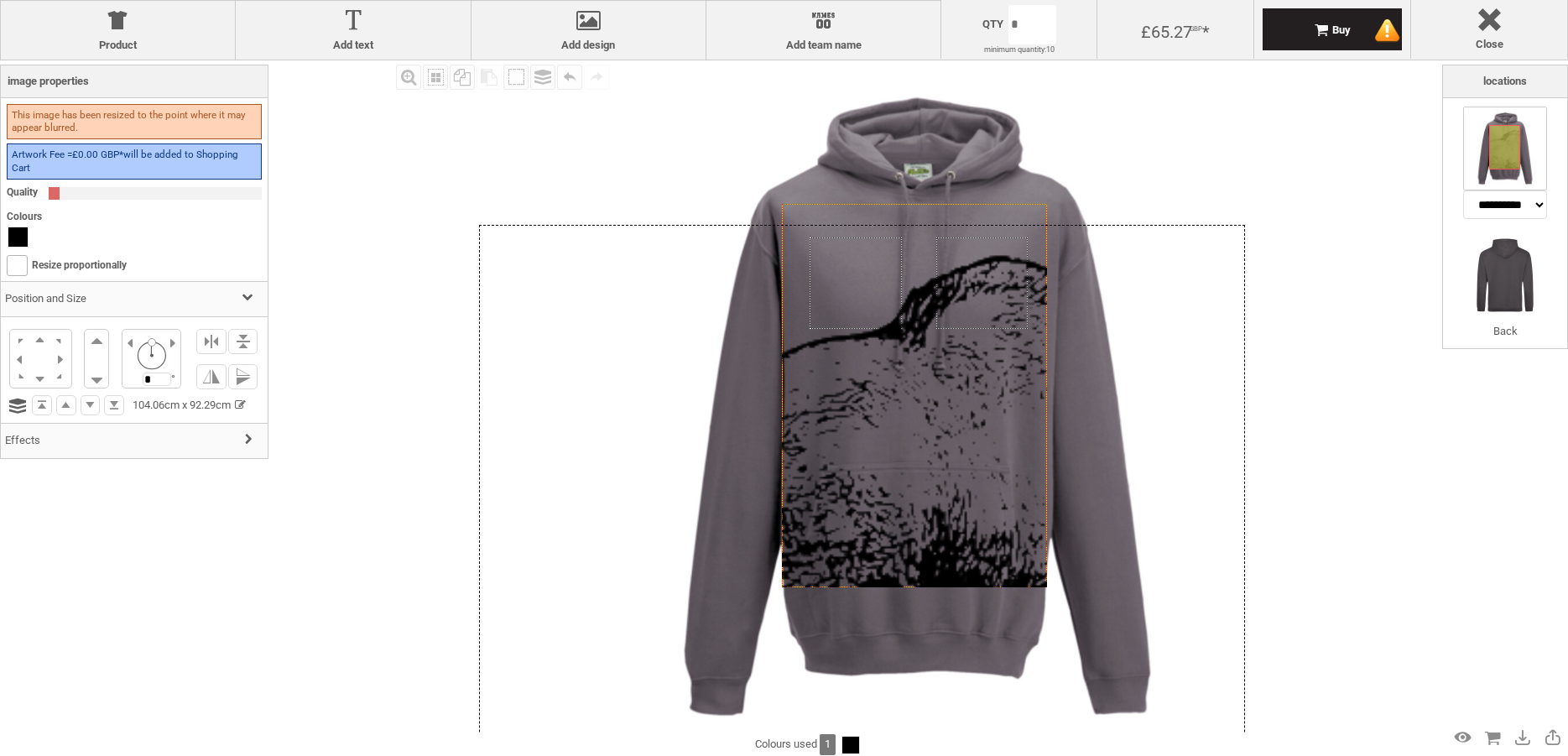
drag, startPoint x: 994, startPoint y: 424, endPoint x: 974, endPoint y: 525, distance: 103.0
click at [974, 525] on div at bounding box center [862, 564] width 766 height 679
click at [1328, 296] on div "Fill Background Zoom in Zoom out Select All Copy All Selected Paste Off On Grou…" at bounding box center [916, 396] width 1050 height 672
